Goal: Task Accomplishment & Management: Manage account settings

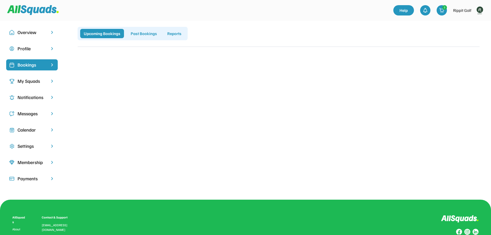
click at [25, 79] on div "My Squads" at bounding box center [32, 81] width 29 height 7
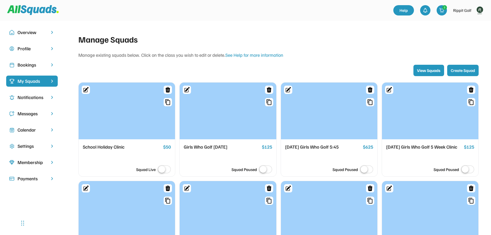
drag, startPoint x: 23, startPoint y: 63, endPoint x: 25, endPoint y: 65, distance: 2.7
click at [24, 64] on div "Bookings" at bounding box center [32, 64] width 29 height 7
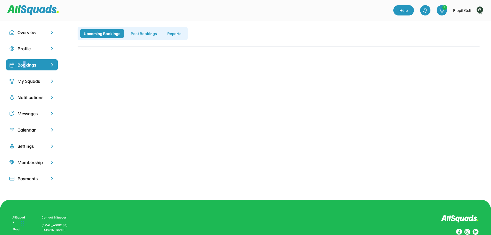
click at [482, 11] on img at bounding box center [479, 10] width 10 height 10
click at [468, 22] on link "Profile" at bounding box center [472, 23] width 30 height 10
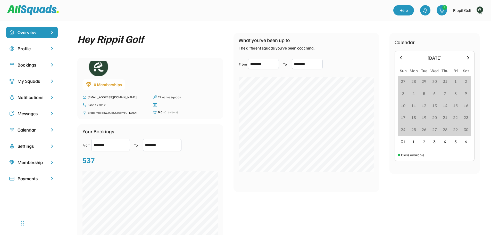
click at [26, 66] on div "Bookings" at bounding box center [32, 64] width 29 height 7
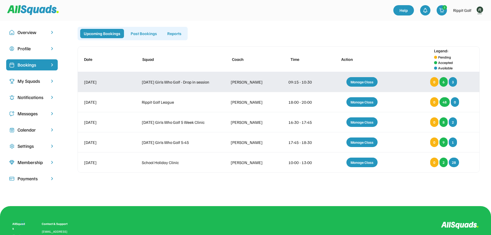
click at [369, 80] on div "Manage Class" at bounding box center [361, 82] width 31 height 10
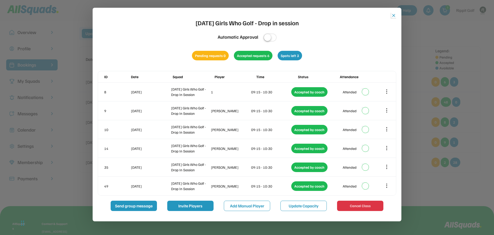
click at [392, 15] on button "close" at bounding box center [393, 15] width 5 height 5
